Goal: Use online tool/utility: Utilize a website feature to perform a specific function

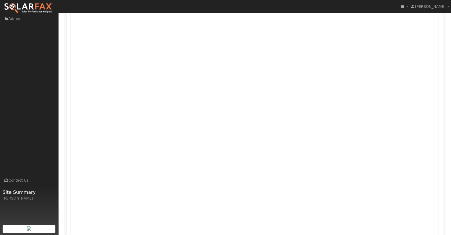
scroll to position [318, 0]
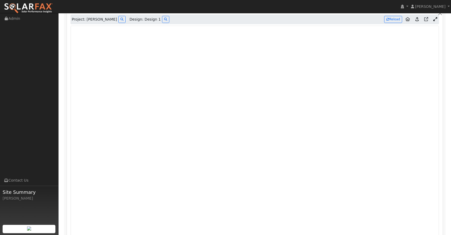
click at [436, 19] on icon at bounding box center [435, 19] width 4 height 4
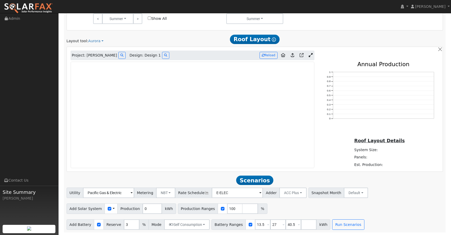
scroll to position [283, 0]
drag, startPoint x: 376, startPoint y: 187, endPoint x: 373, endPoint y: 186, distance: 3.0
click at [376, 187] on div "Utility Pacific Gas & Electric Metering NBT NEM NBT Rate Schedule E-ELEC Adder …" at bounding box center [255, 192] width 379 height 12
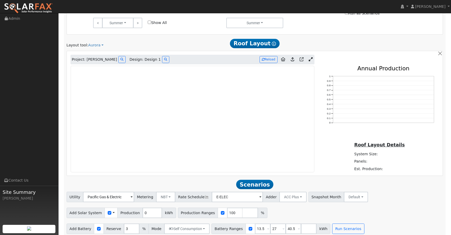
click at [292, 59] on icon at bounding box center [292, 59] width 3 height 4
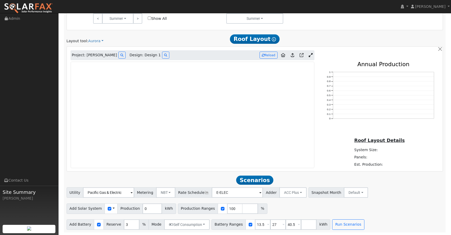
scroll to position [274, 0]
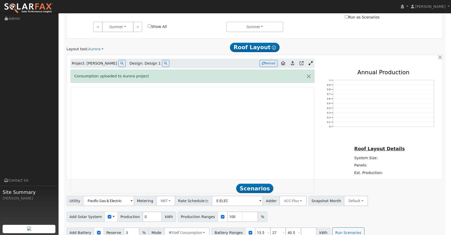
click at [293, 63] on icon at bounding box center [292, 63] width 3 height 4
click at [309, 77] on button "button" at bounding box center [308, 76] width 11 height 13
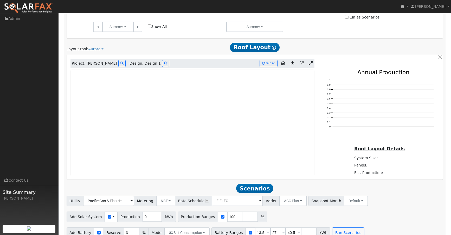
click at [293, 65] on icon at bounding box center [292, 63] width 3 height 4
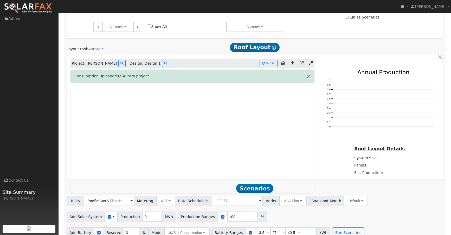
click at [292, 63] on icon at bounding box center [292, 63] width 3 height 4
click at [62, 89] on div "Settings My Defaults Temporary My Defaults Company Defaults System Defaults Off…" at bounding box center [254, 8] width 387 height 464
click at [408, 206] on div "Utility Pacific Gas & Electric Metering NBT NEM NBT Rate Schedule E-ELEC Adder …" at bounding box center [255, 200] width 379 height 12
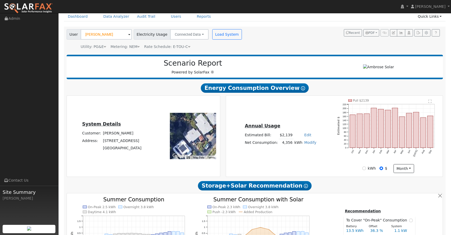
scroll to position [13, 0]
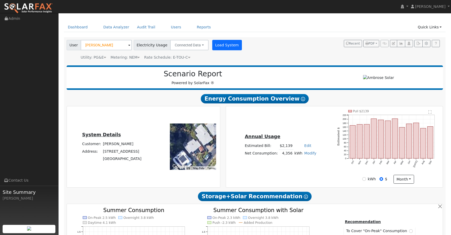
click at [225, 46] on button "Load System" at bounding box center [227, 45] width 30 height 10
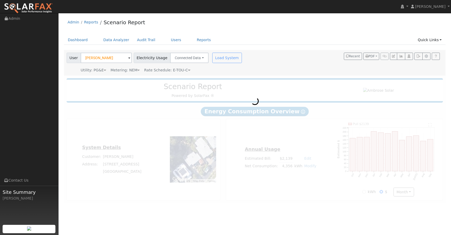
scroll to position [0, 0]
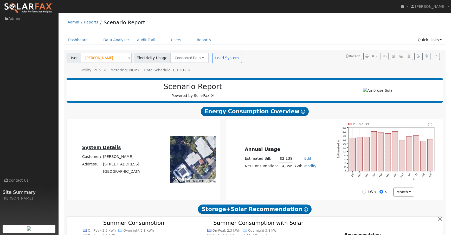
type input "7145"
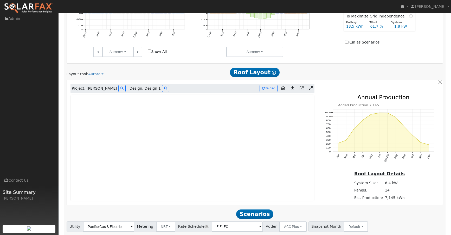
scroll to position [250, 0]
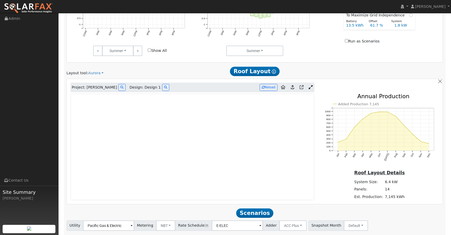
click at [293, 86] on icon at bounding box center [292, 87] width 3 height 4
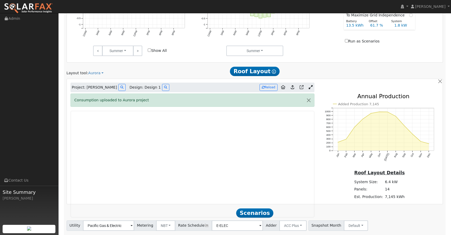
scroll to position [254, 0]
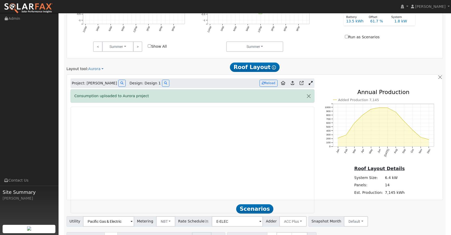
click at [310, 82] on icon at bounding box center [311, 83] width 4 height 4
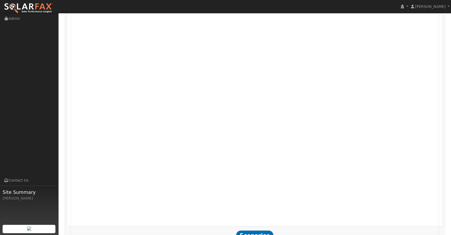
scroll to position [338, 0]
